Goal: Task Accomplishment & Management: Manage account settings

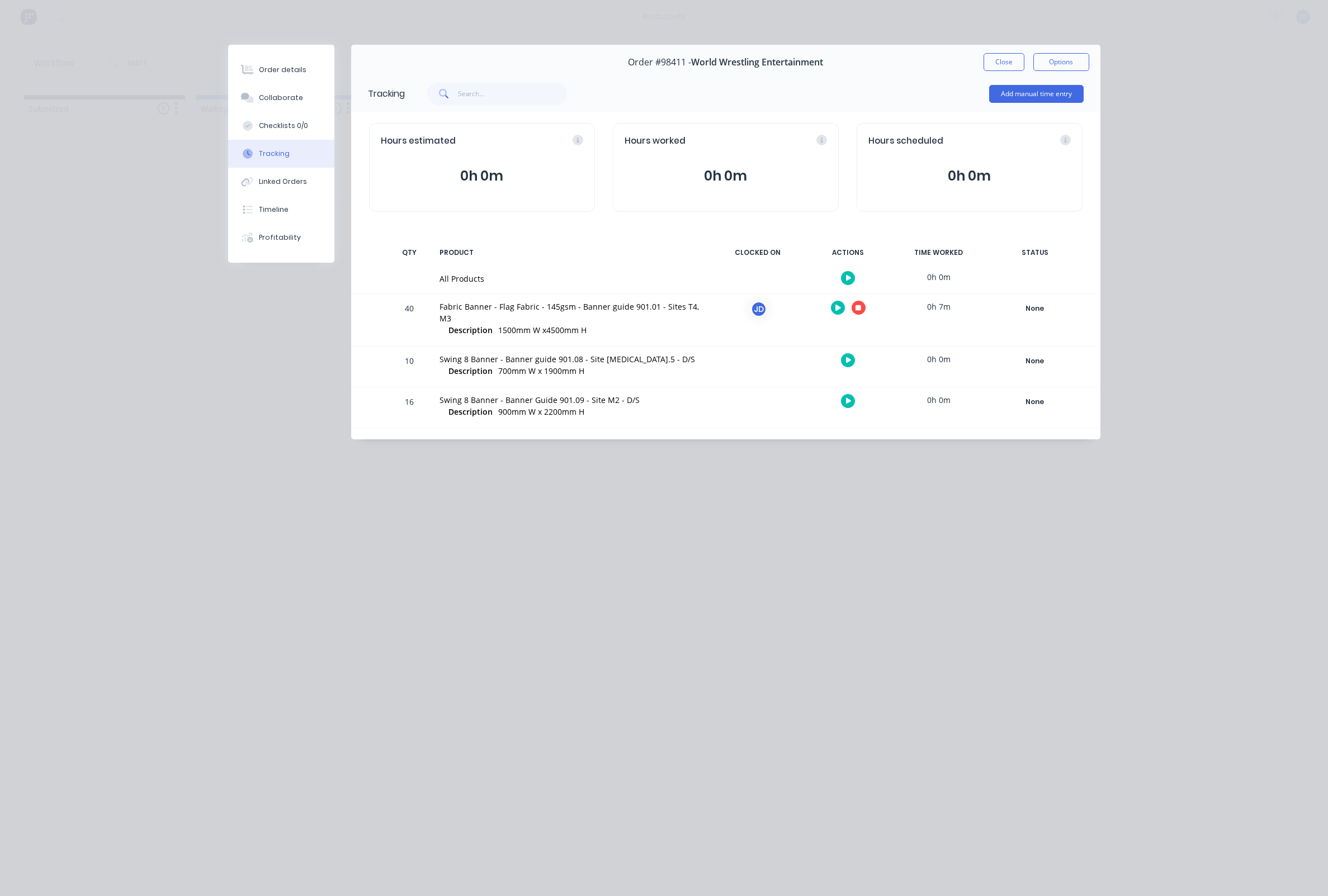
scroll to position [0, 1]
click at [867, 313] on div at bounding box center [848, 307] width 84 height 28
click at [860, 312] on button "button" at bounding box center [859, 307] width 14 height 14
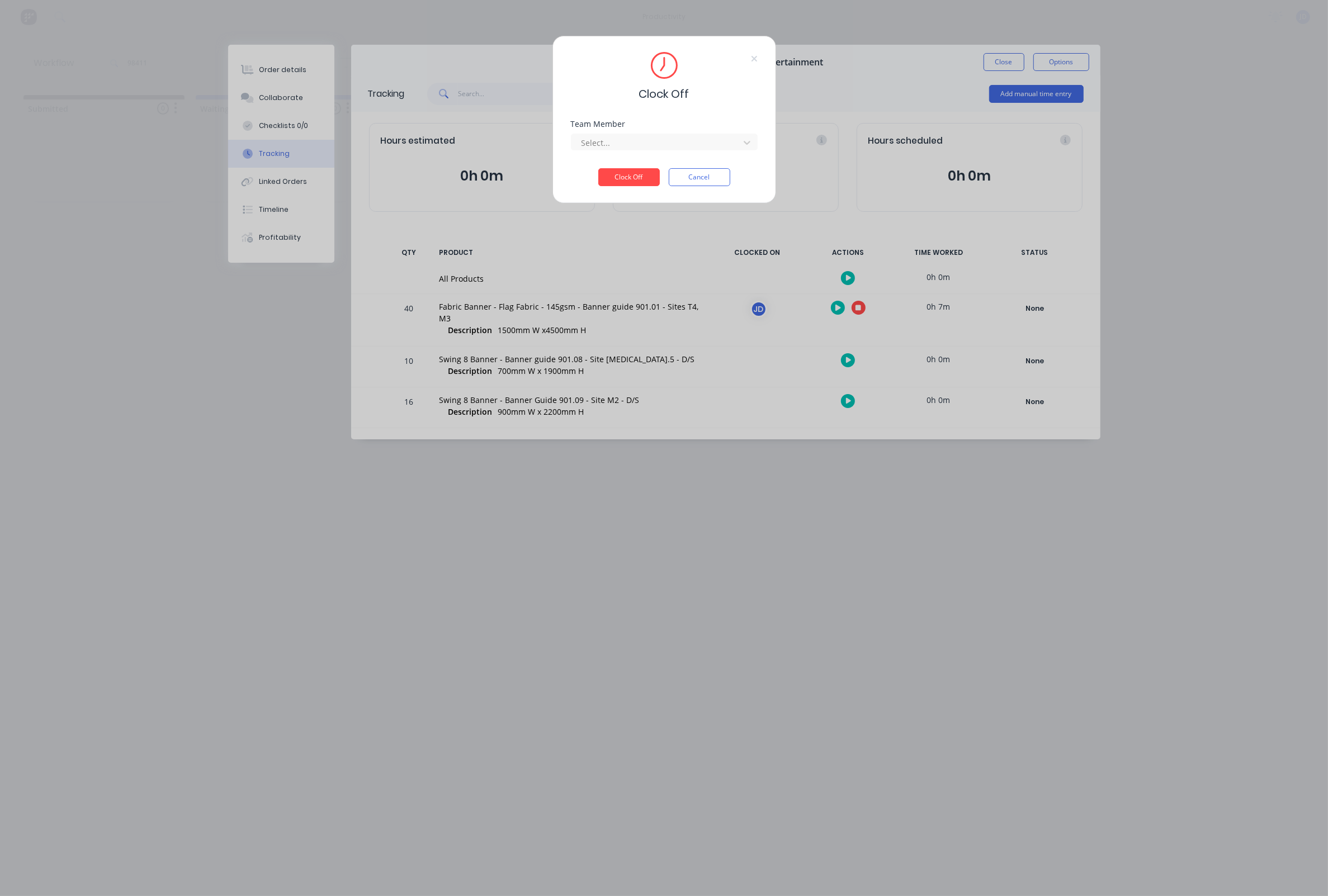
drag, startPoint x: 658, startPoint y: 136, endPoint x: 640, endPoint y: 158, distance: 28.4
click at [658, 136] on div "Select..." at bounding box center [664, 141] width 187 height 20
click at [640, 158] on div "Team Member Select..." at bounding box center [664, 144] width 187 height 48
click at [638, 150] on div at bounding box center [657, 143] width 153 height 14
click at [635, 170] on div "[PERSON_NAME]" at bounding box center [663, 172] width 187 height 21
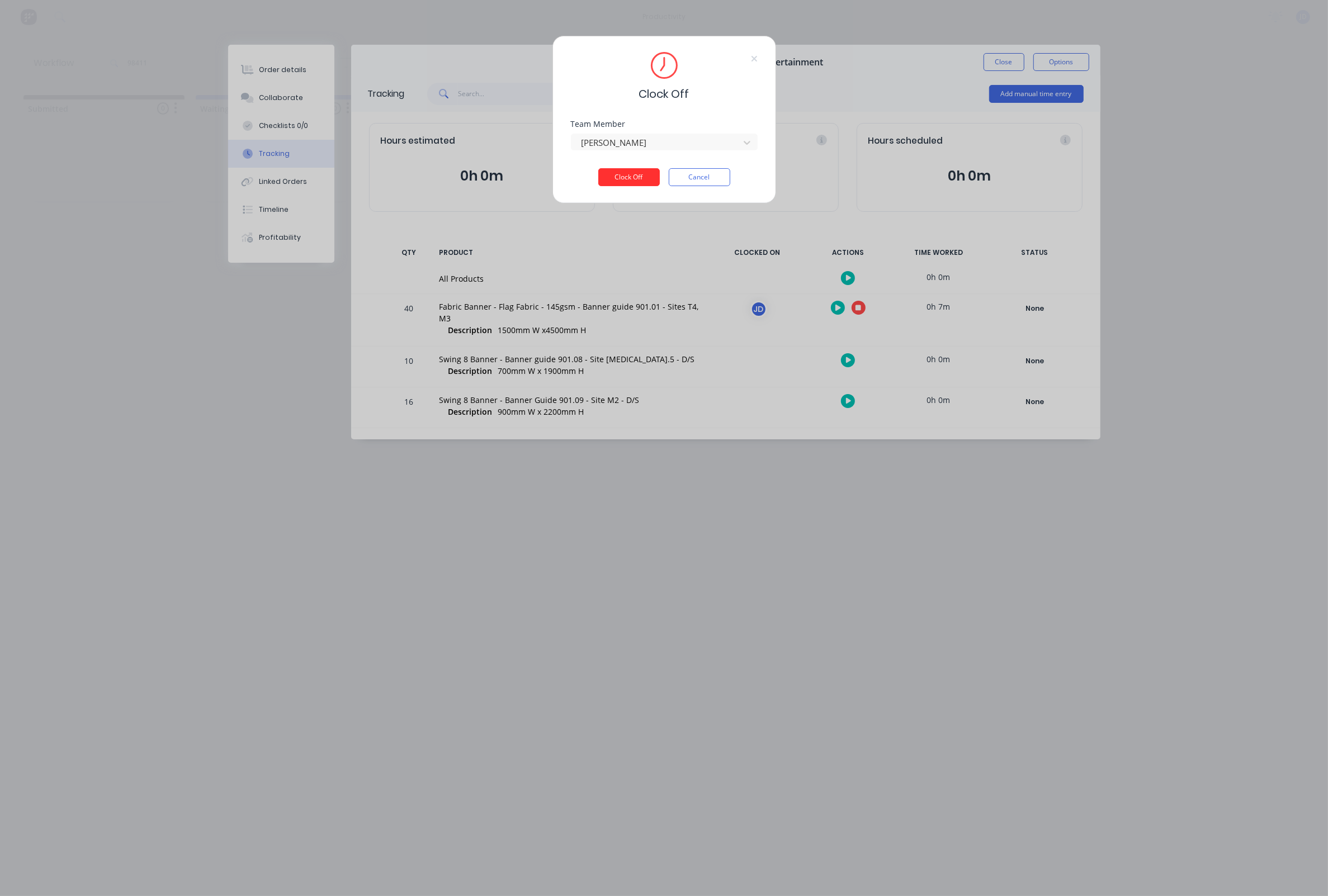
drag, startPoint x: 635, startPoint y: 177, endPoint x: 641, endPoint y: 180, distance: 6.7
click at [635, 177] on button "Clock Off" at bounding box center [628, 177] width 61 height 18
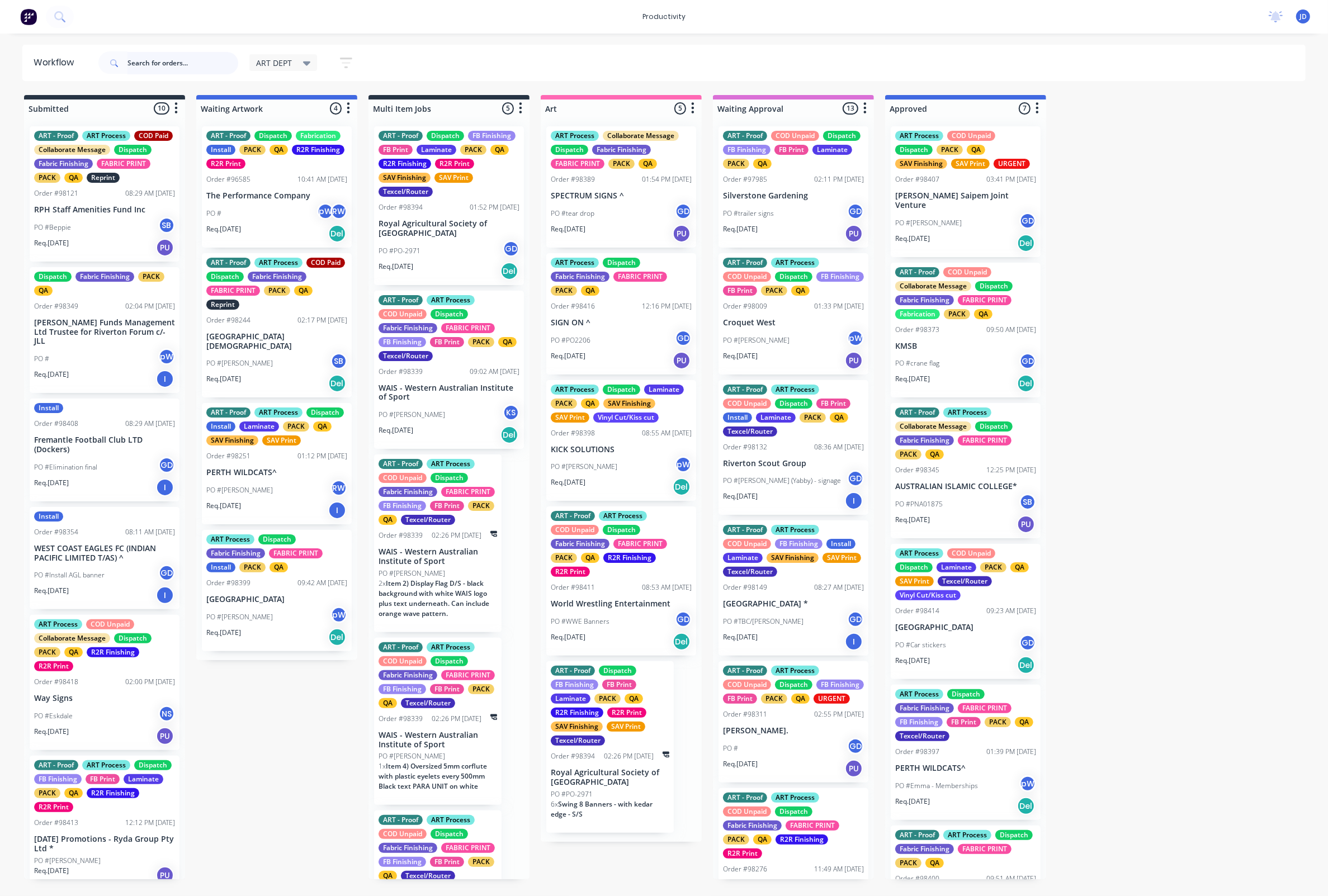
click at [170, 63] on input "text" at bounding box center [182, 63] width 111 height 22
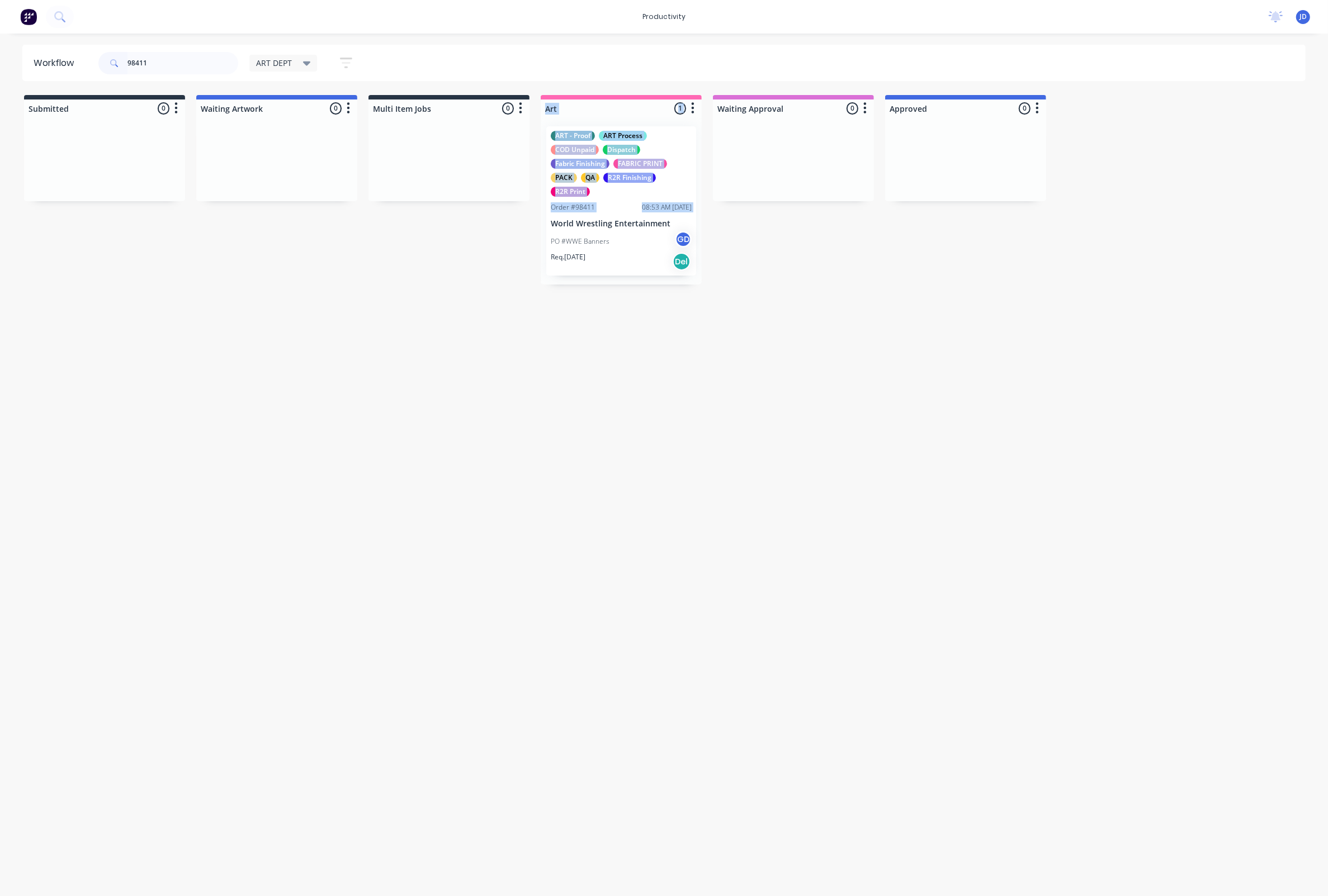
drag, startPoint x: 518, startPoint y: 223, endPoint x: 560, endPoint y: 222, distance: 42.0
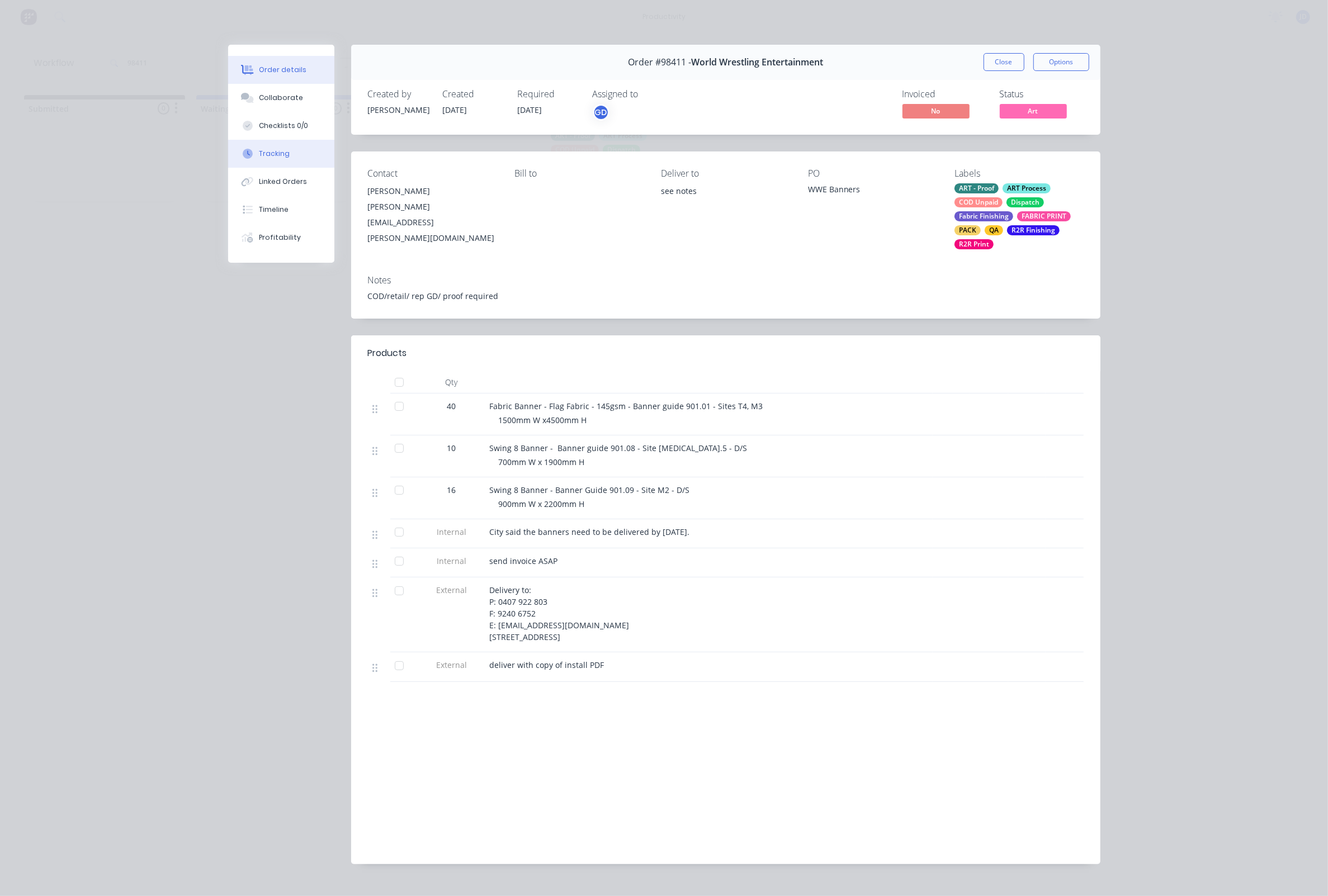
click at [261, 147] on button "Tracking" at bounding box center [281, 154] width 106 height 28
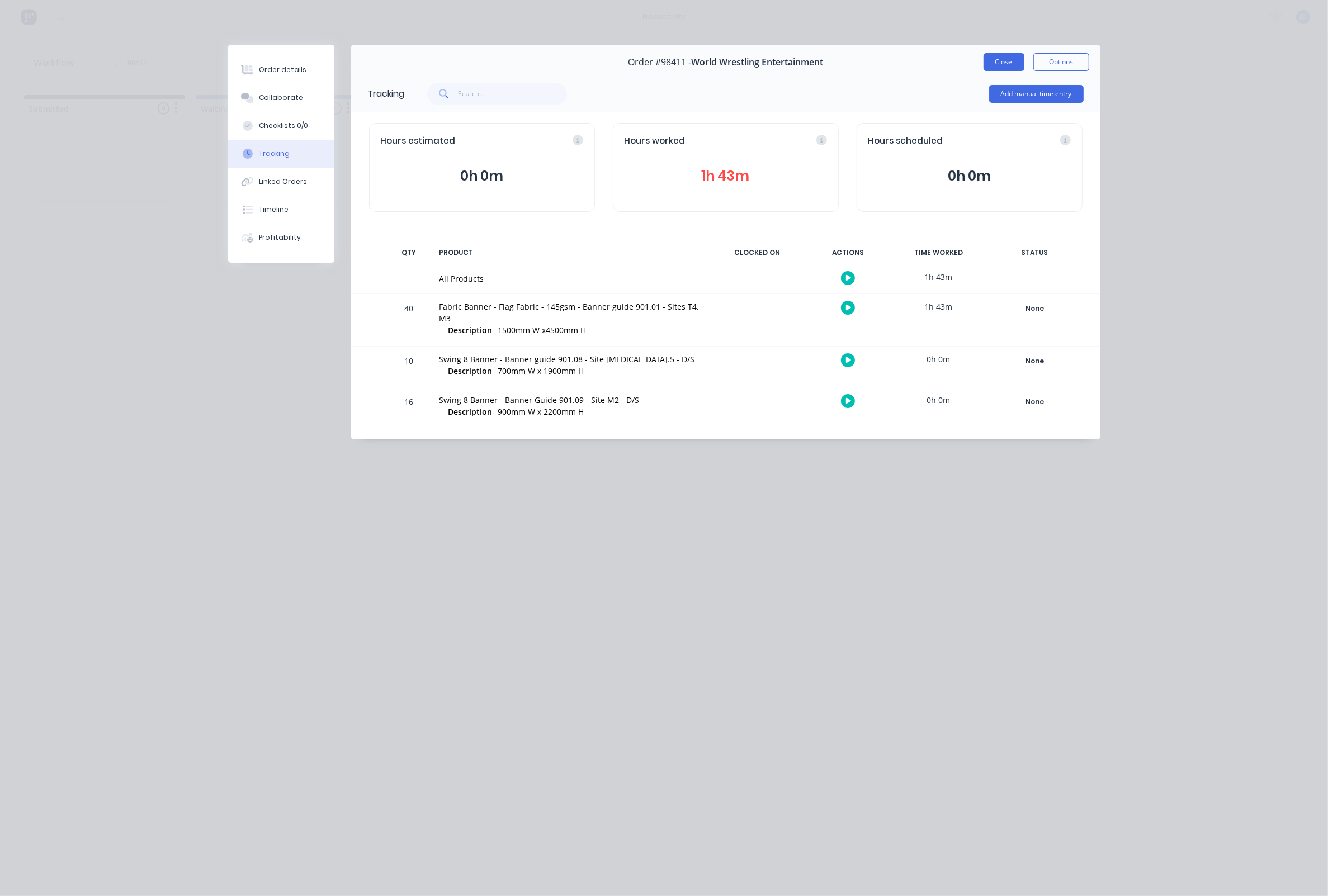
click at [995, 63] on button "Close" at bounding box center [1004, 62] width 41 height 18
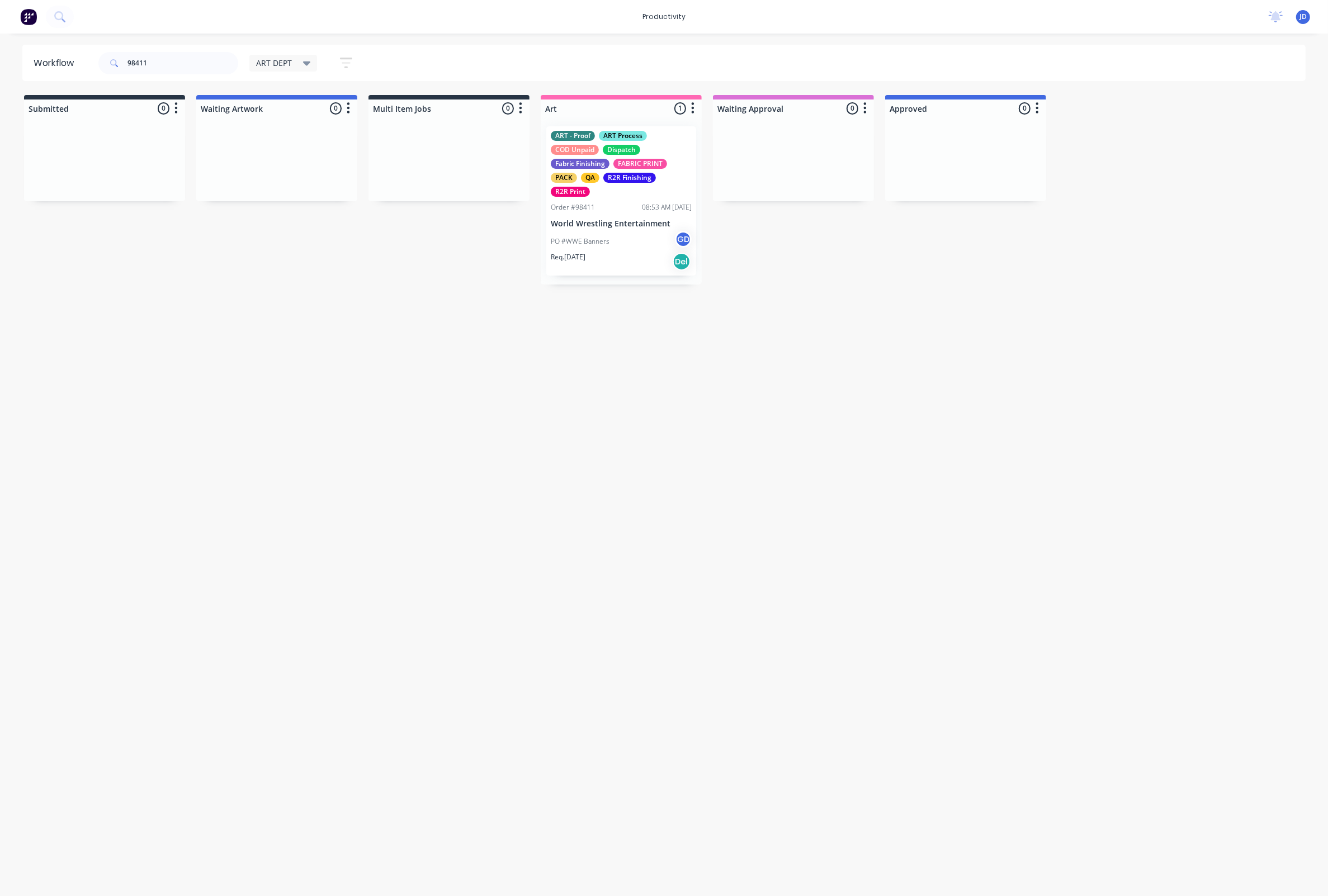
click at [743, 349] on div "Workflow 98411 ART DEPT Save new view None edit ART DEPT (Default) edit Banner …" at bounding box center [664, 459] width 1328 height 829
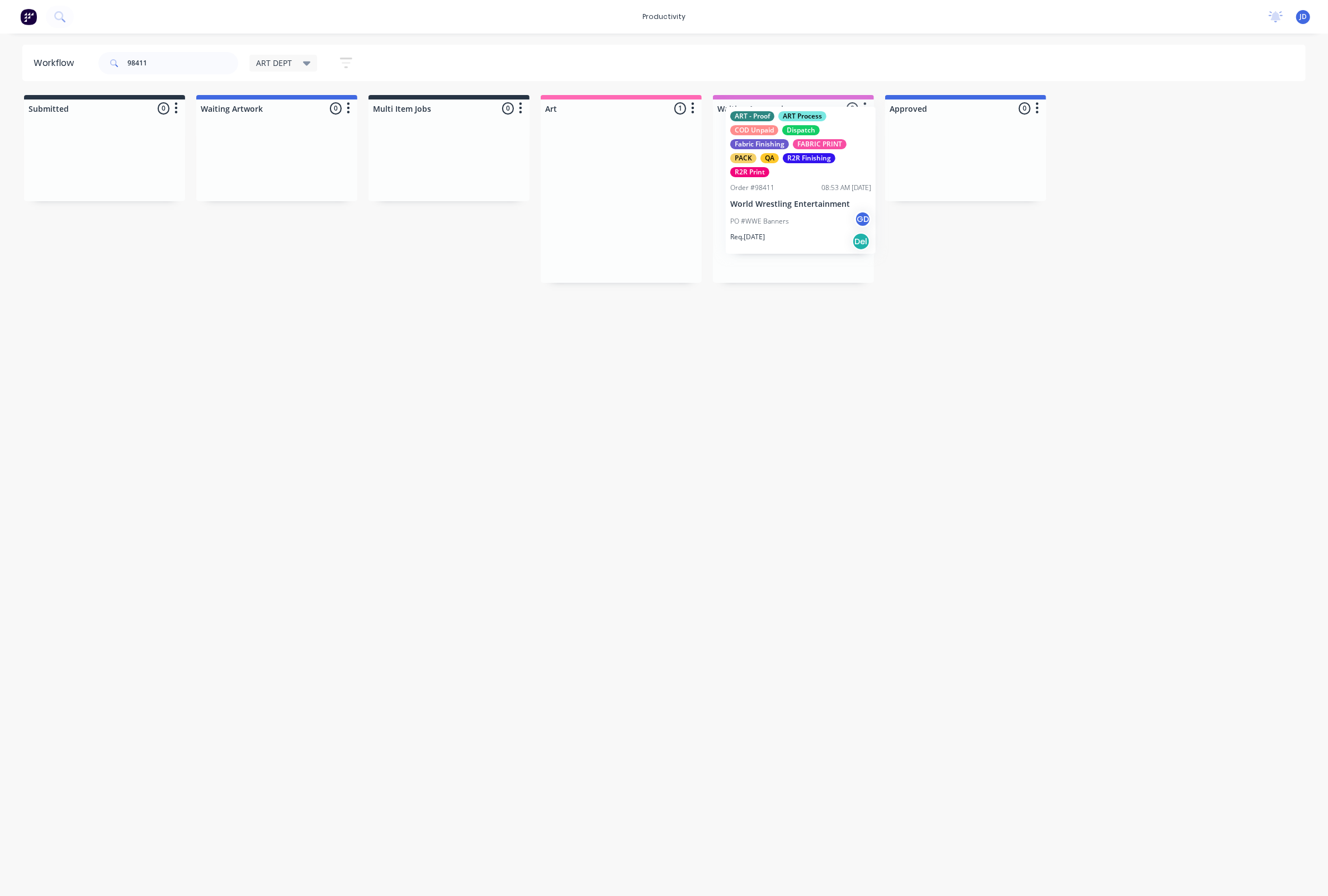
drag, startPoint x: 651, startPoint y: 240, endPoint x: 842, endPoint y: 219, distance: 192.2
drag, startPoint x: 117, startPoint y: 62, endPoint x: 71, endPoint y: 59, distance: 46.1
click at [71, 59] on header "Workflow 98411 ART DEPT Save new view None edit ART DEPT (Default) edit Banner …" at bounding box center [664, 63] width 1284 height 36
type input "98413"
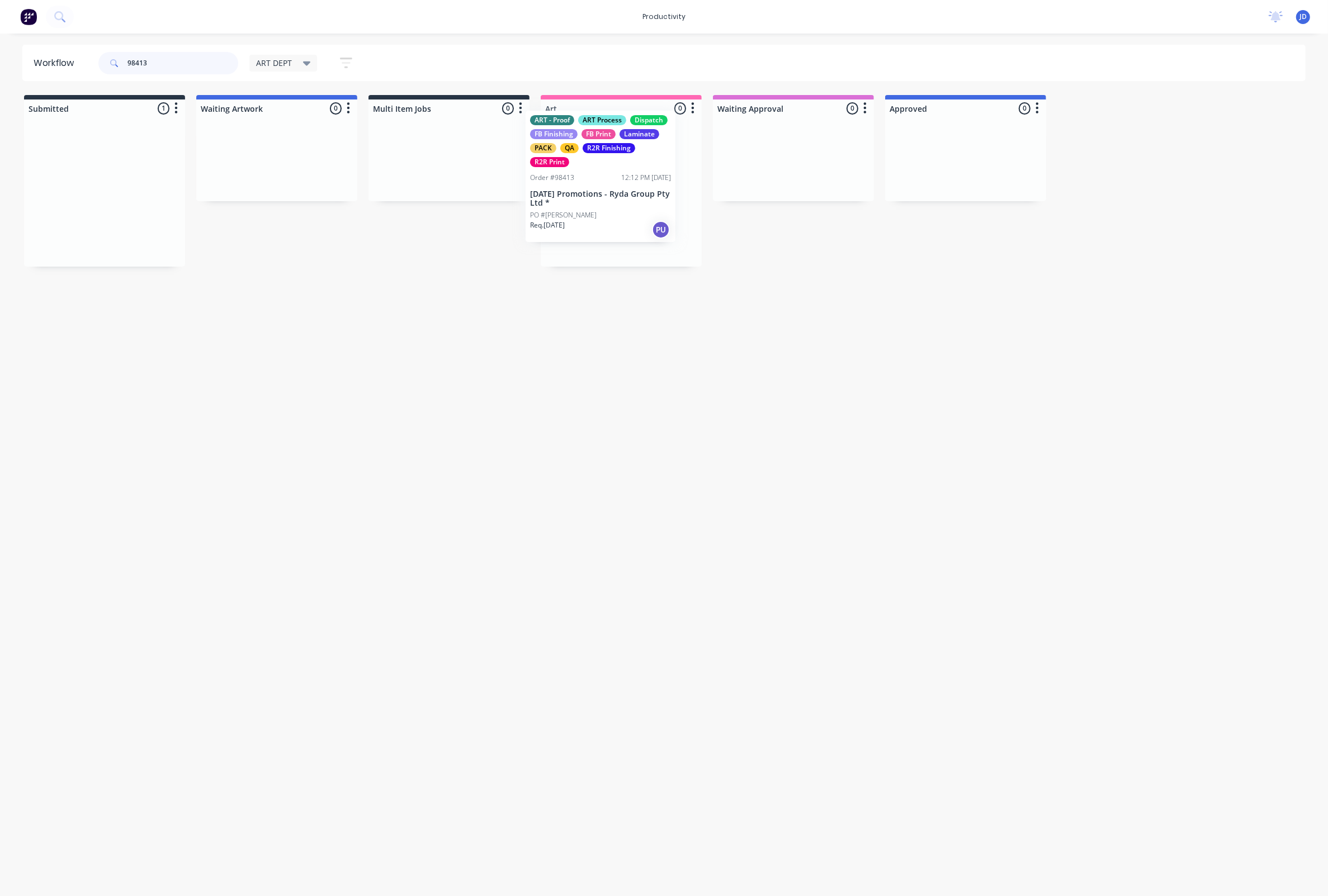
drag, startPoint x: 1110, startPoint y: 3, endPoint x: 574, endPoint y: 227, distance: 580.9
click at [585, 237] on p "Req. [DATE]" at bounding box center [568, 241] width 34 height 10
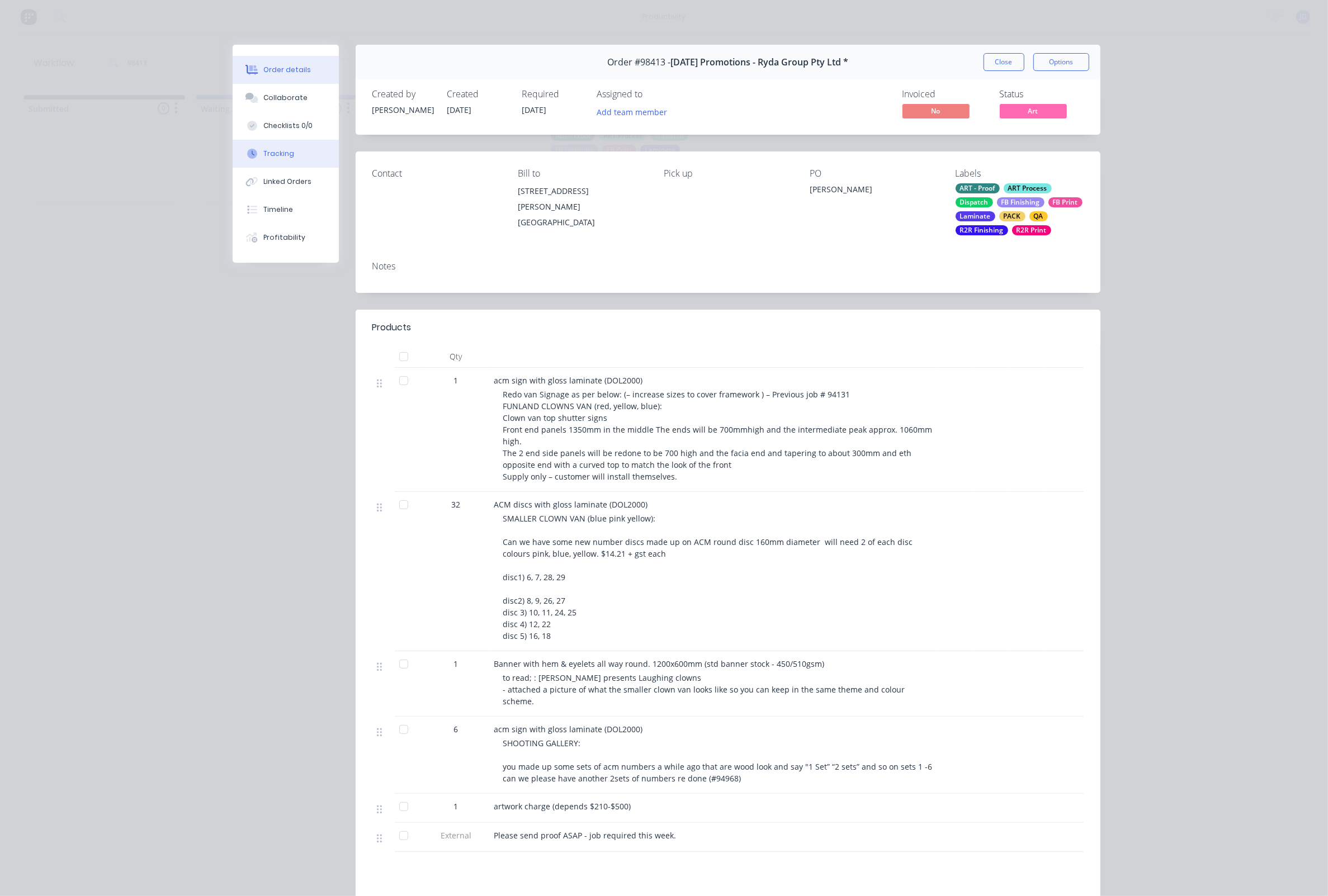
click at [278, 159] on div "Tracking" at bounding box center [279, 154] width 31 height 10
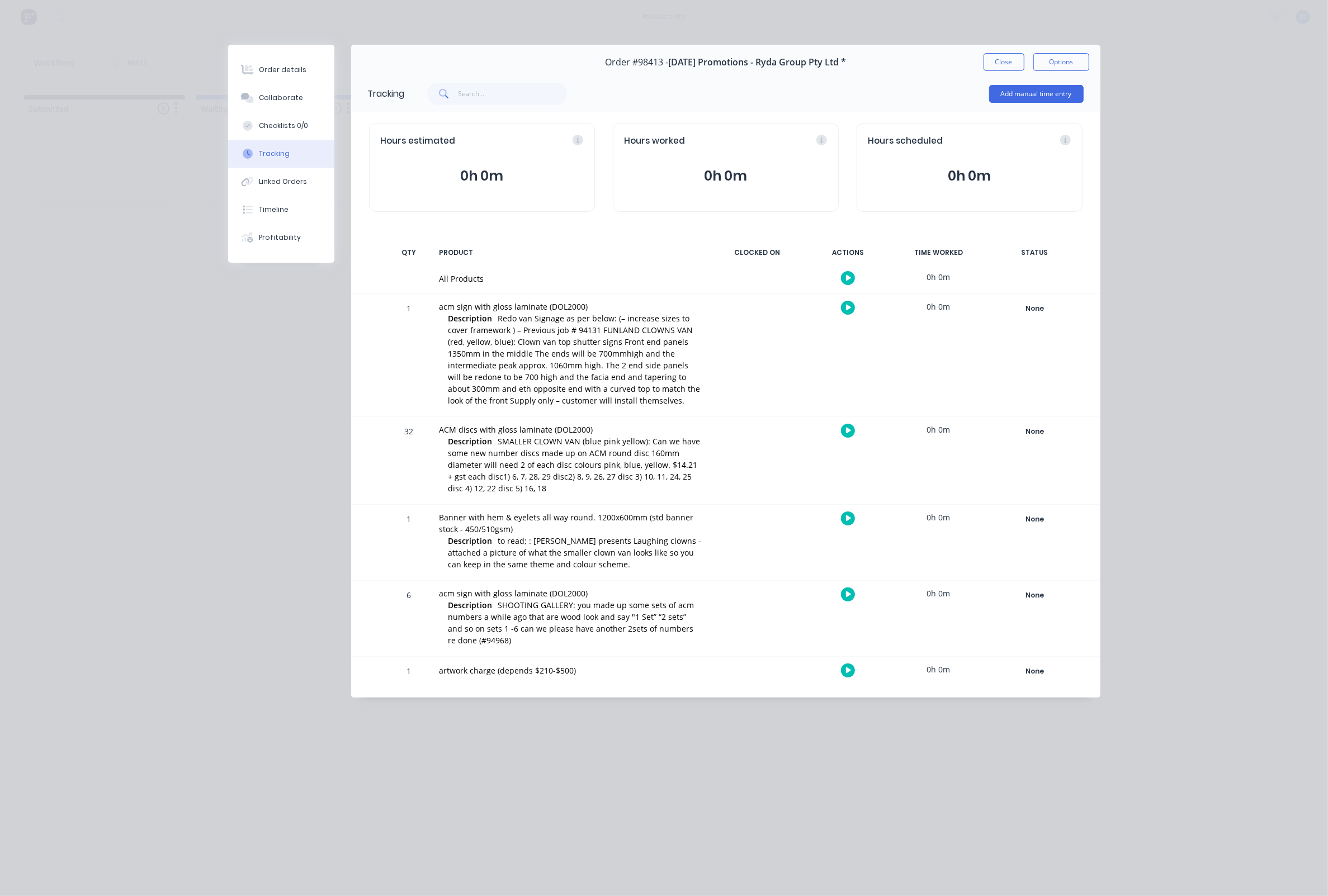
click at [851, 304] on icon "button" at bounding box center [849, 307] width 6 height 7
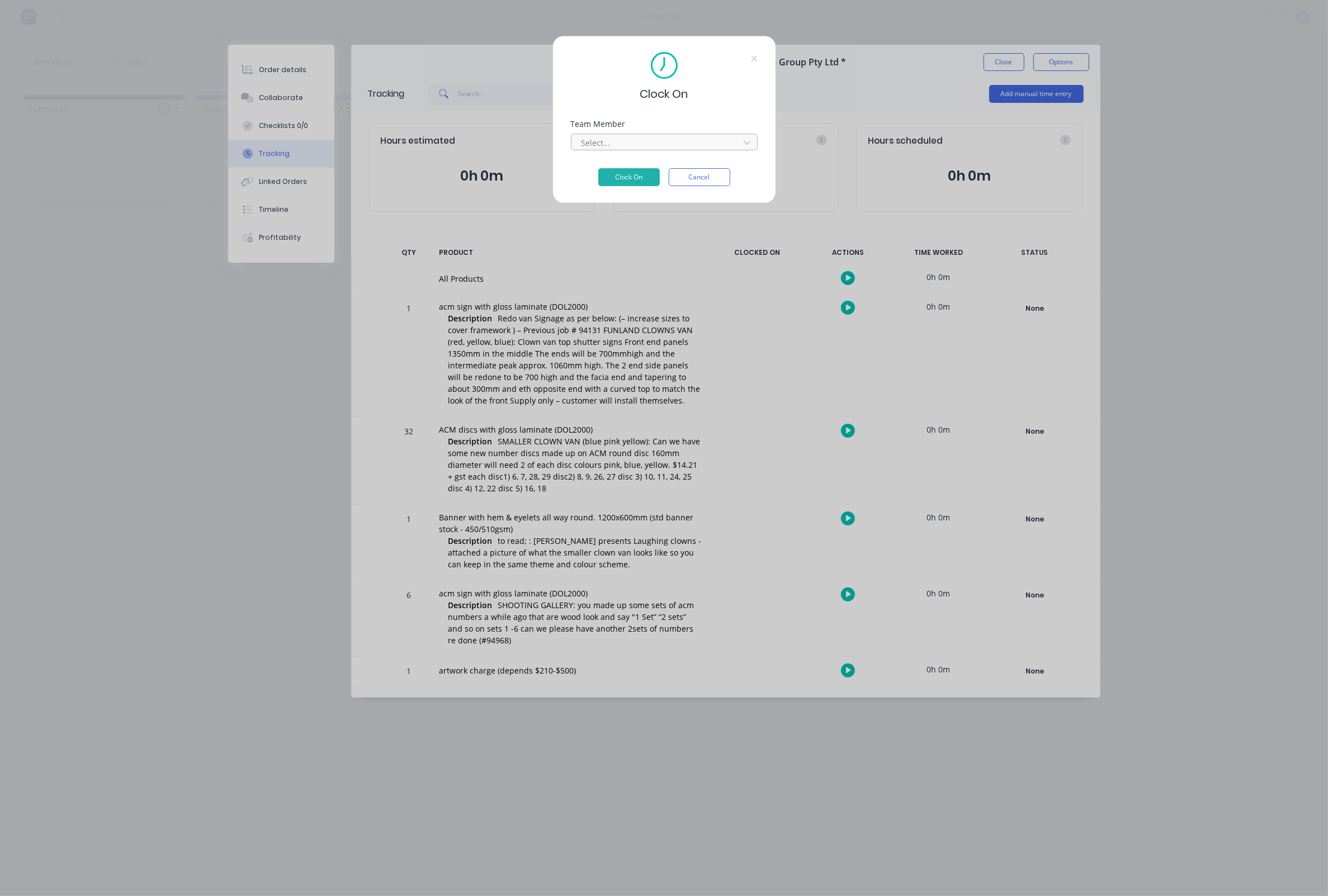
click at [646, 142] on div at bounding box center [657, 143] width 153 height 14
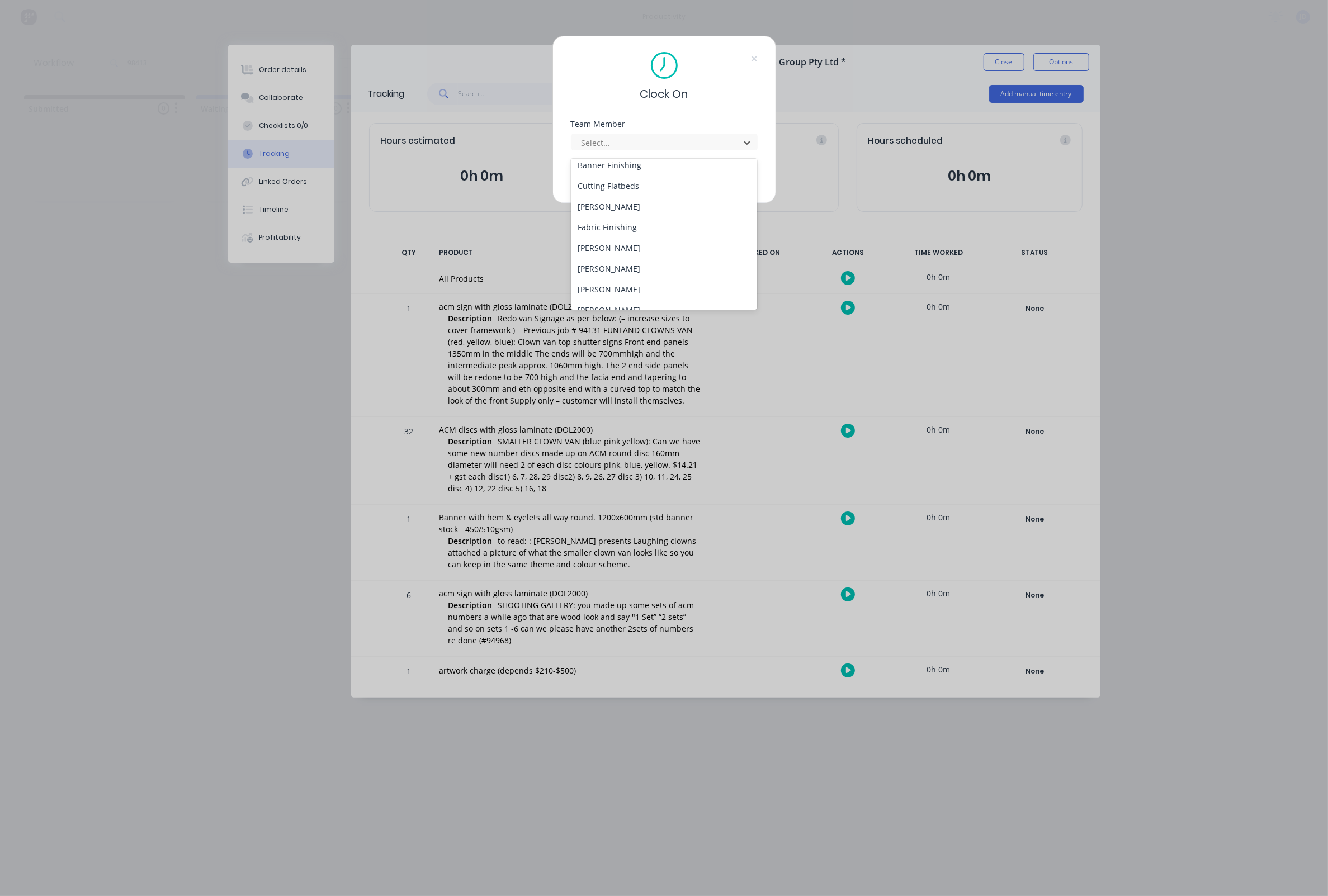
scroll to position [88, 0]
click at [603, 250] on div "[PERSON_NAME]" at bounding box center [664, 249] width 187 height 21
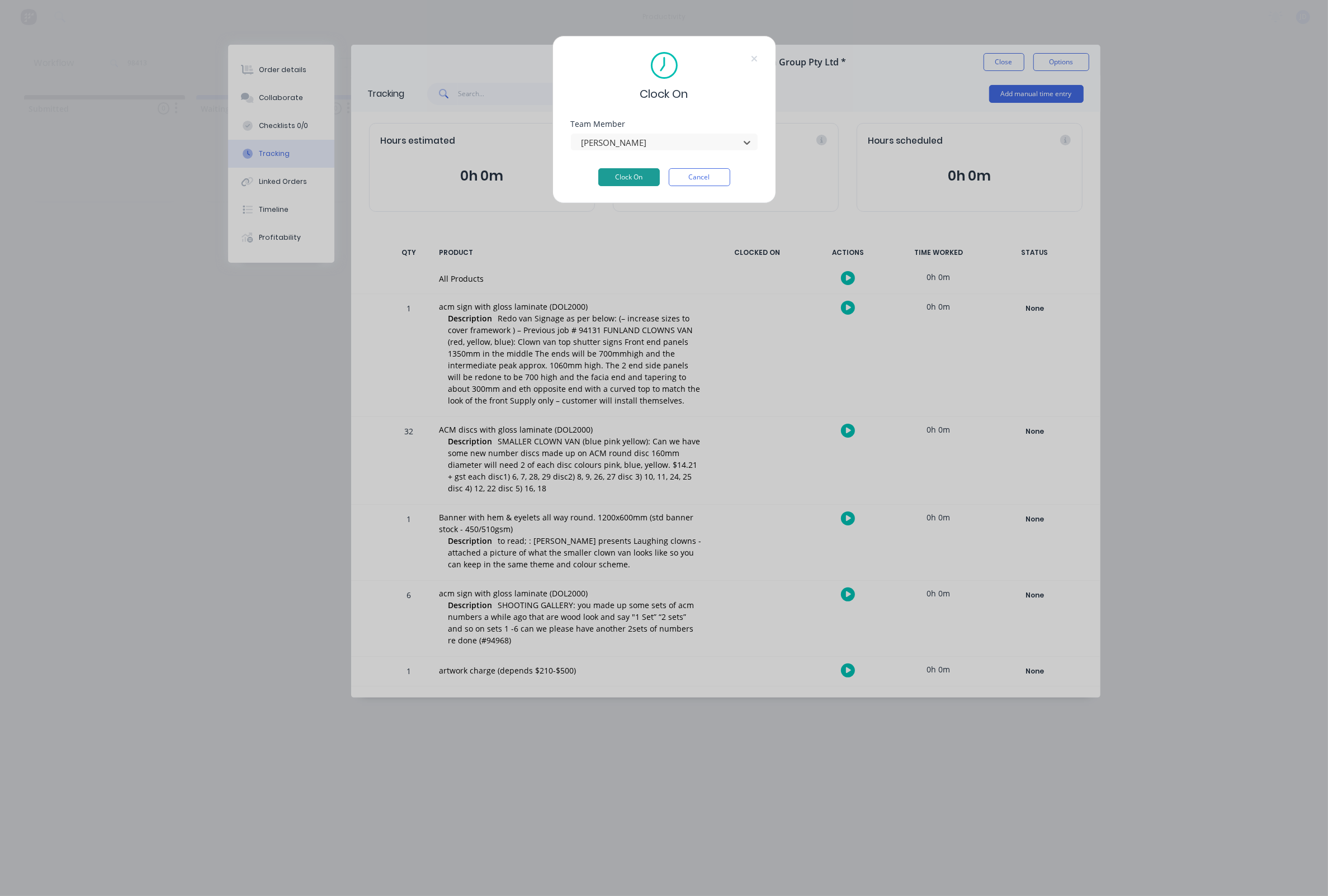
click at [605, 181] on button "Clock On" at bounding box center [628, 177] width 61 height 18
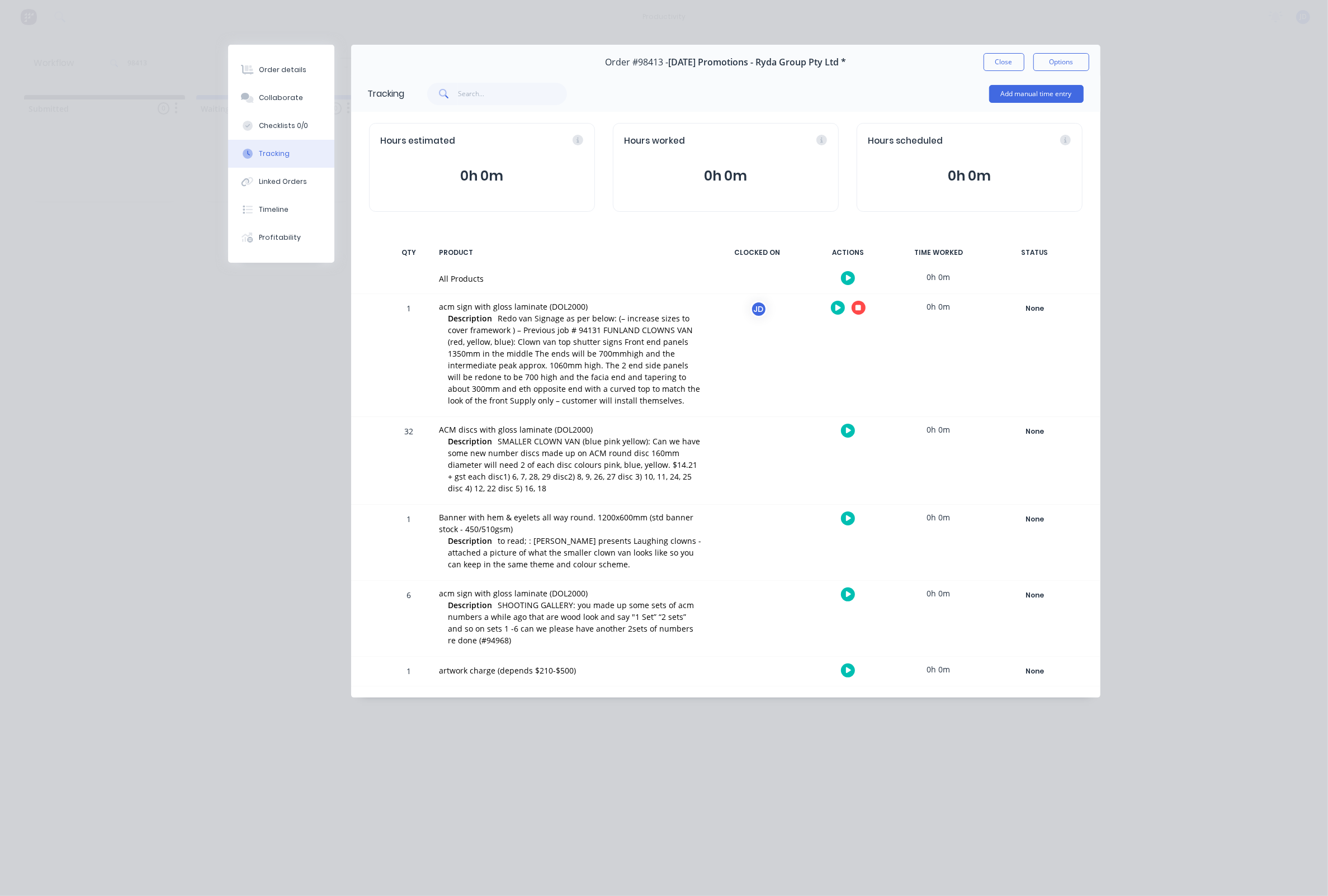
scroll to position [0, 1]
click at [860, 310] on icon "button" at bounding box center [859, 308] width 6 height 6
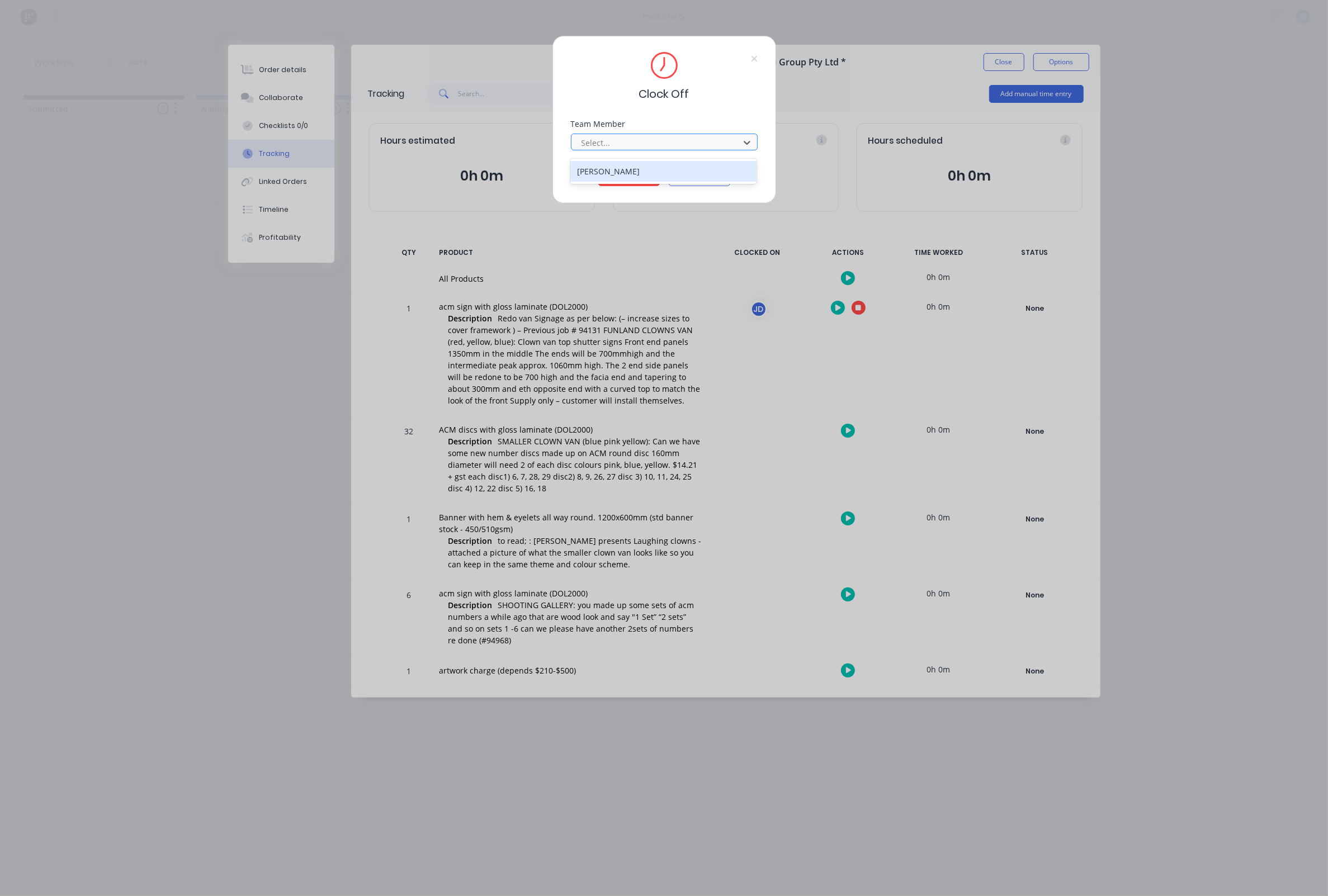
click at [688, 147] on div at bounding box center [657, 143] width 153 height 14
click at [624, 165] on div "[PERSON_NAME]" at bounding box center [663, 172] width 187 height 21
click at [624, 174] on button "Clock Off" at bounding box center [628, 177] width 61 height 18
